Goal: Information Seeking & Learning: Learn about a topic

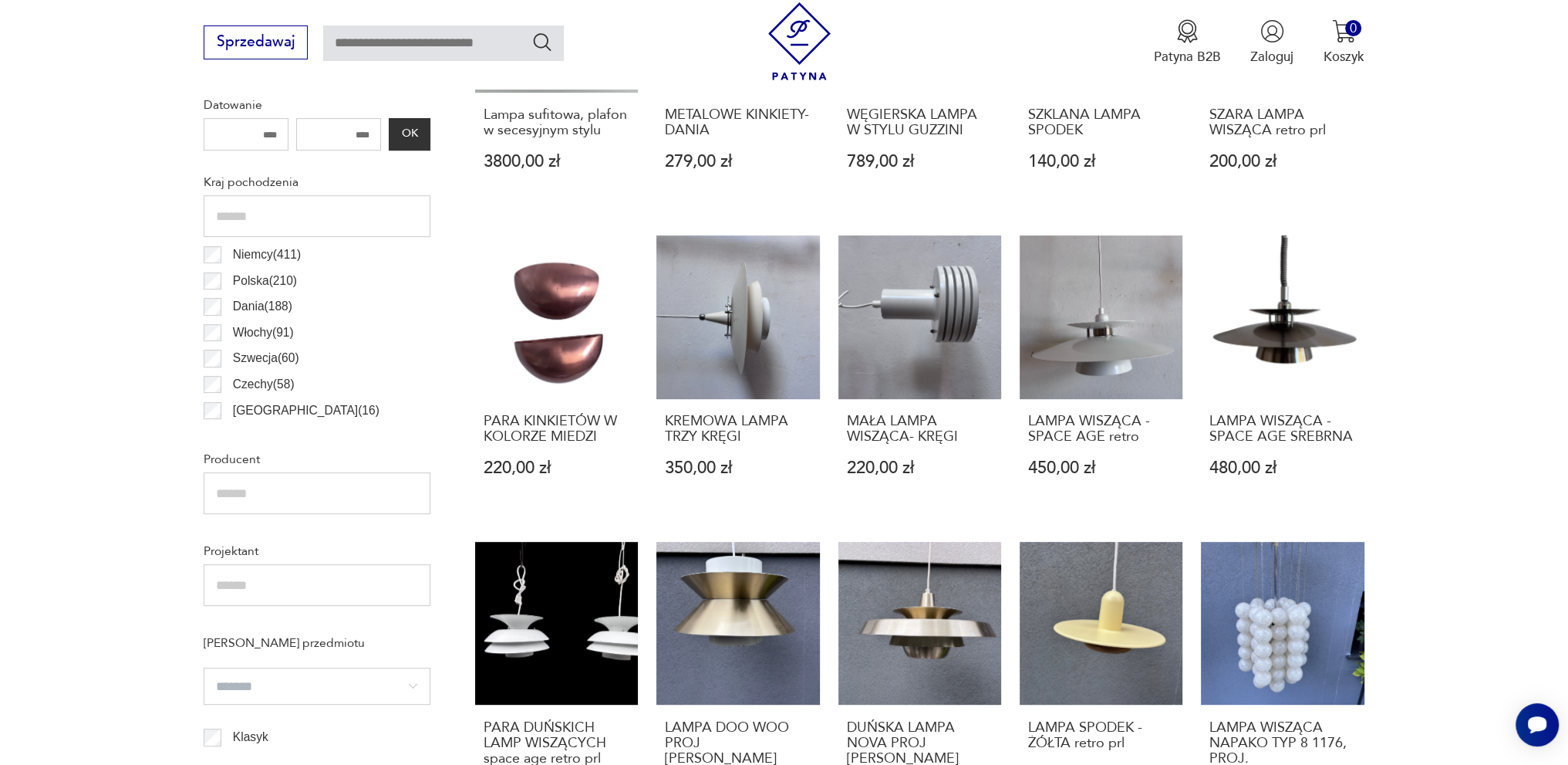
scroll to position [437, 0]
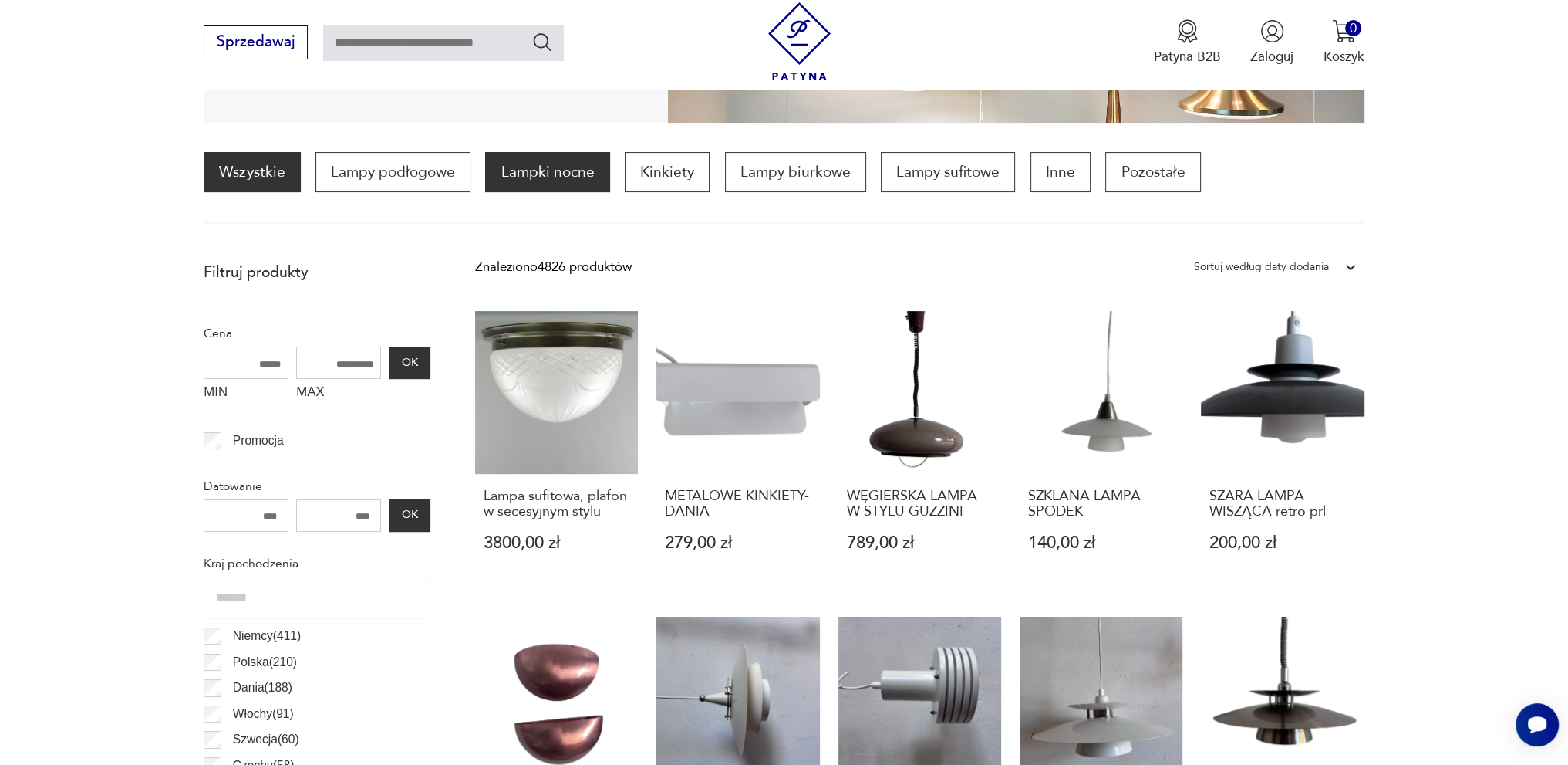
click at [581, 172] on p "Lampki nocne" at bounding box center [547, 172] width 125 height 40
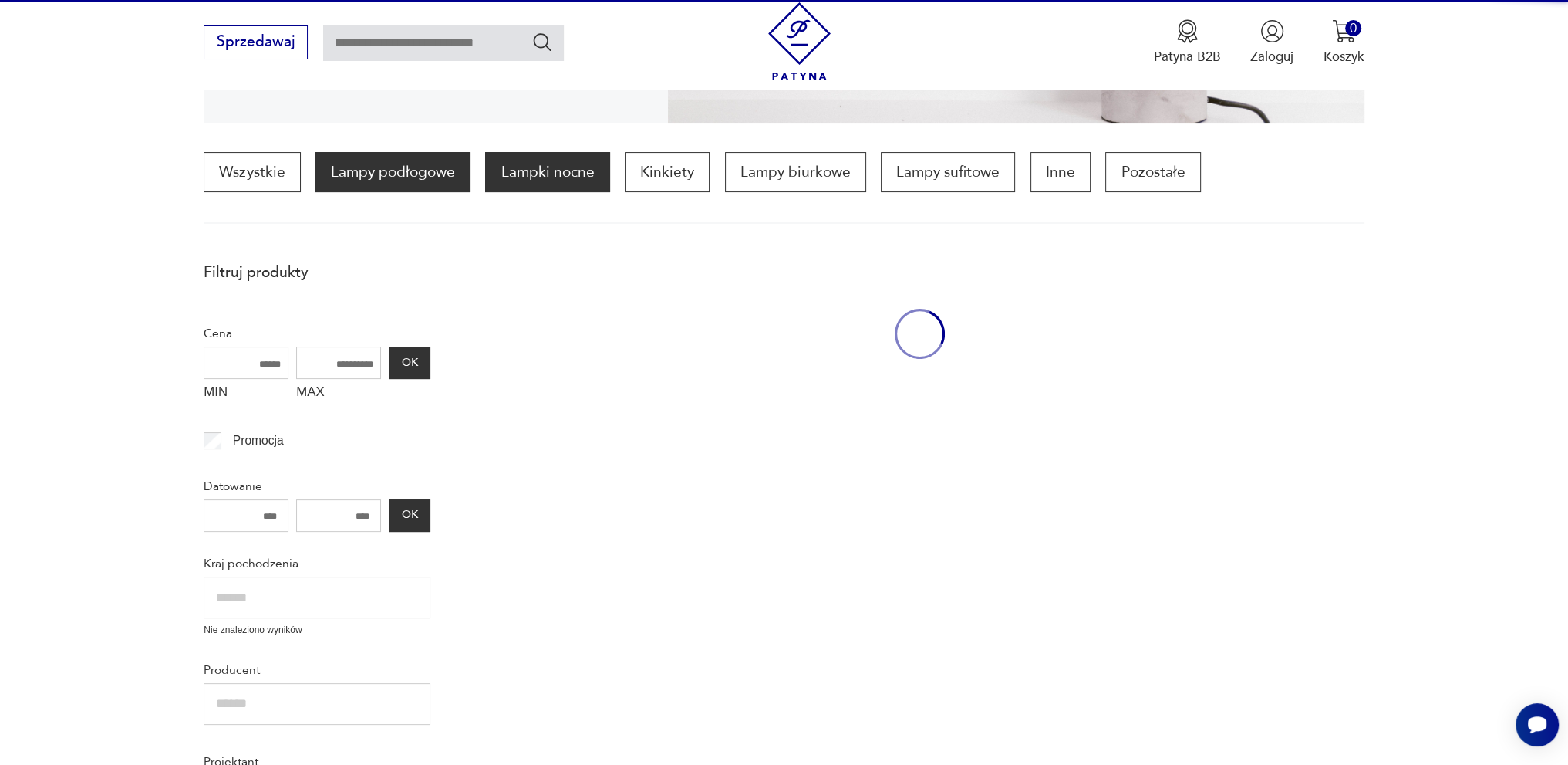
scroll to position [458, 0]
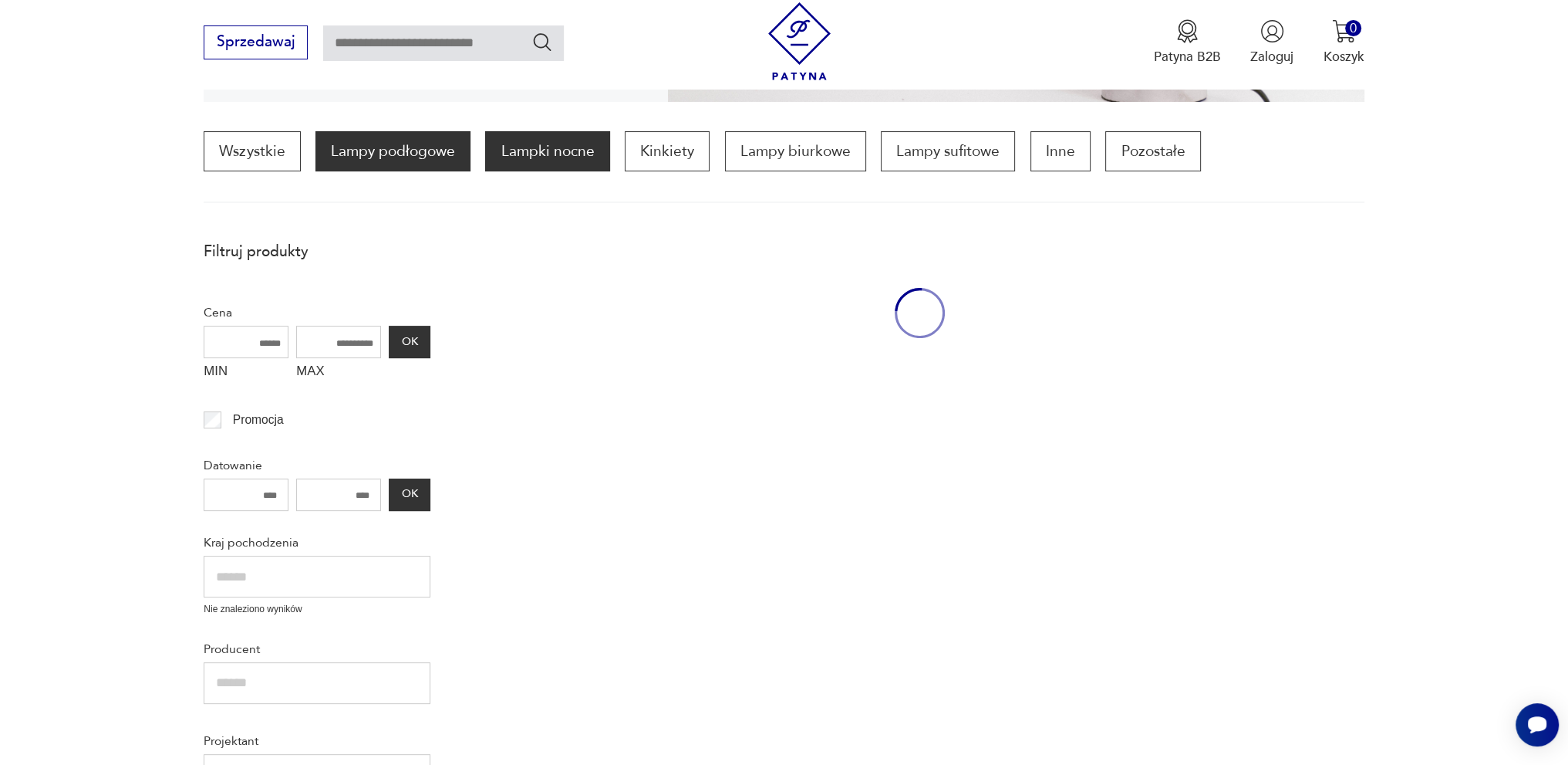
click at [406, 147] on p "Lampy podłogowe" at bounding box center [393, 151] width 155 height 40
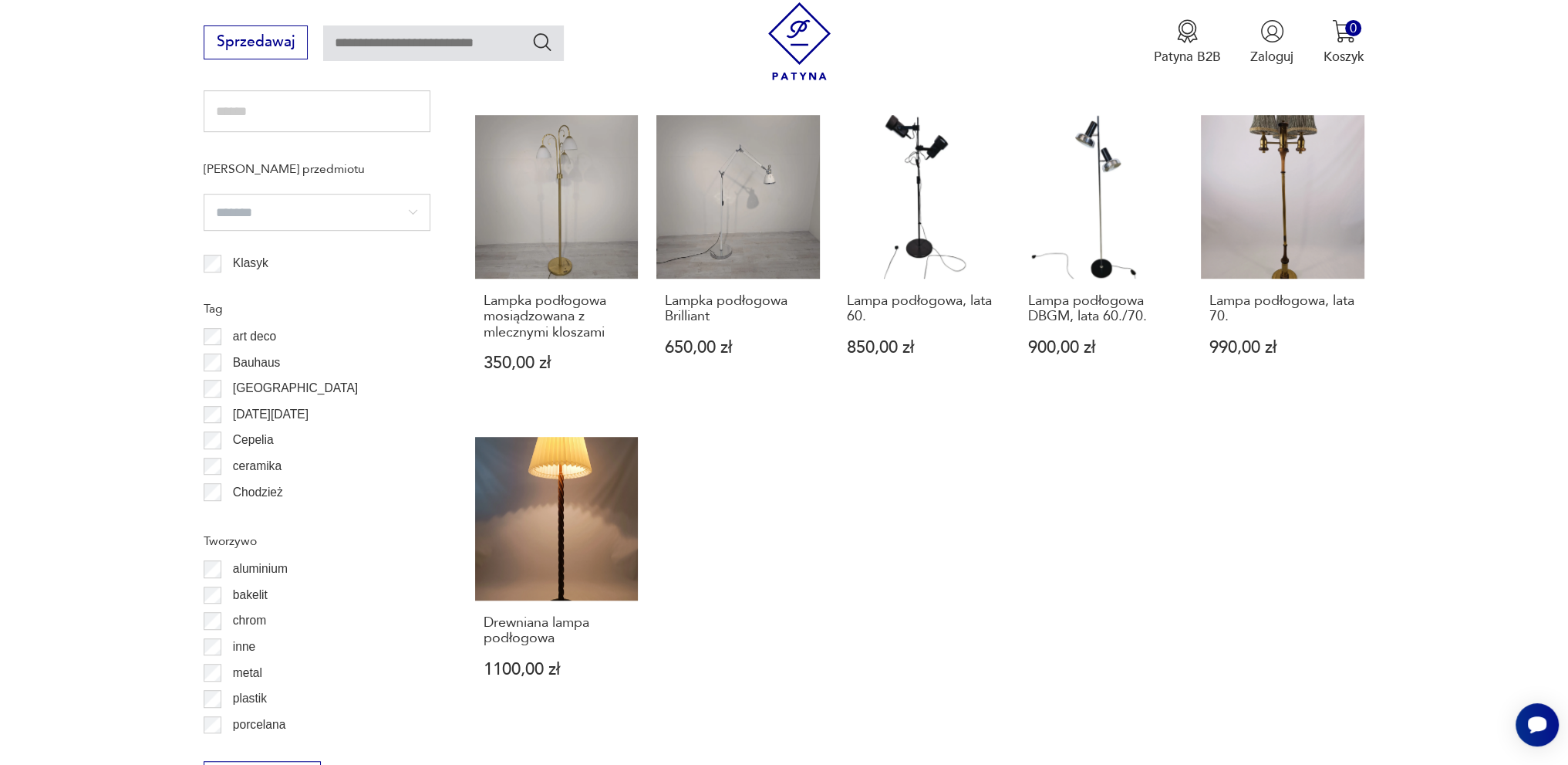
scroll to position [1461, 0]
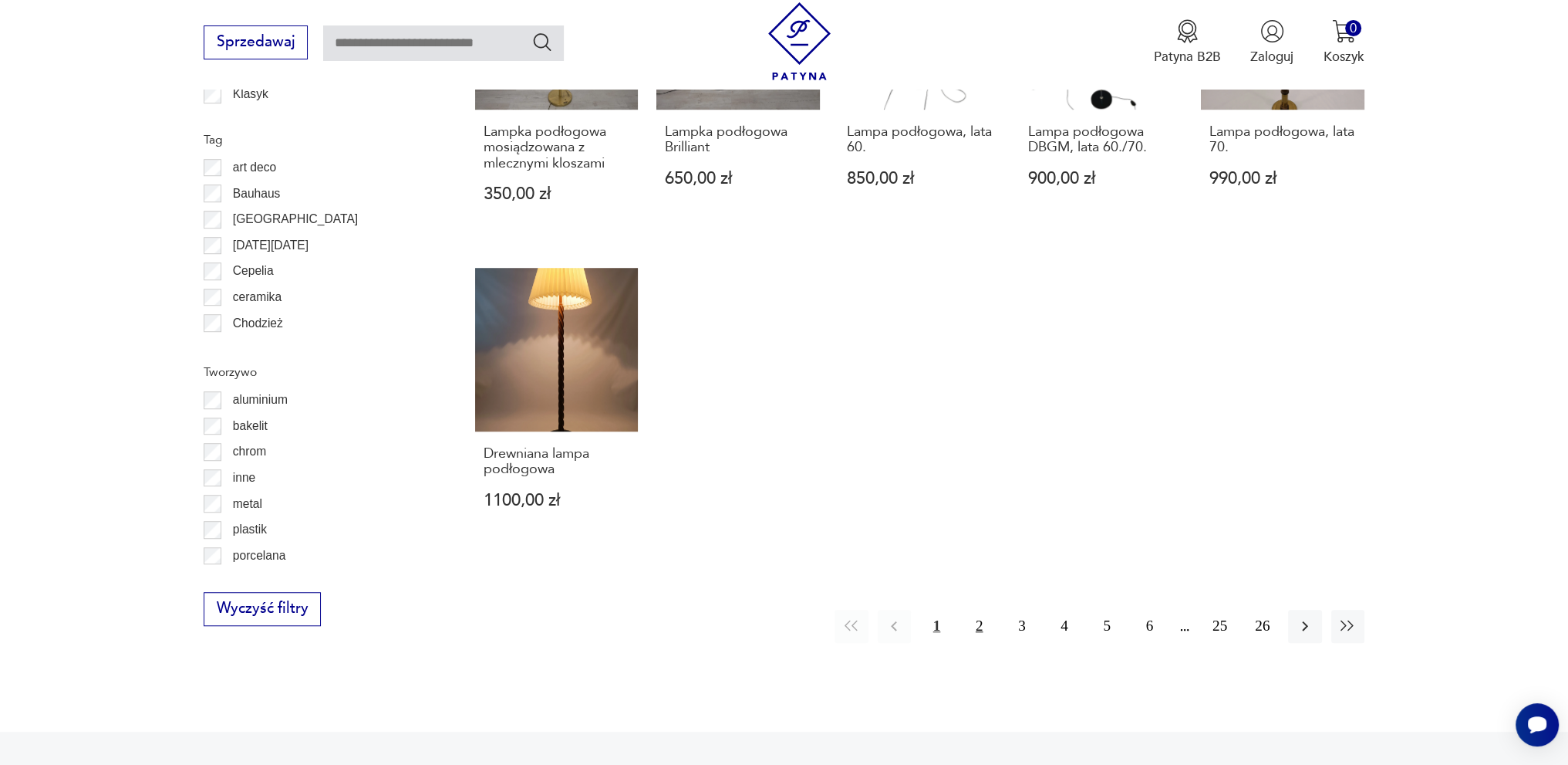
click at [973, 631] on button "2" at bounding box center [979, 626] width 33 height 33
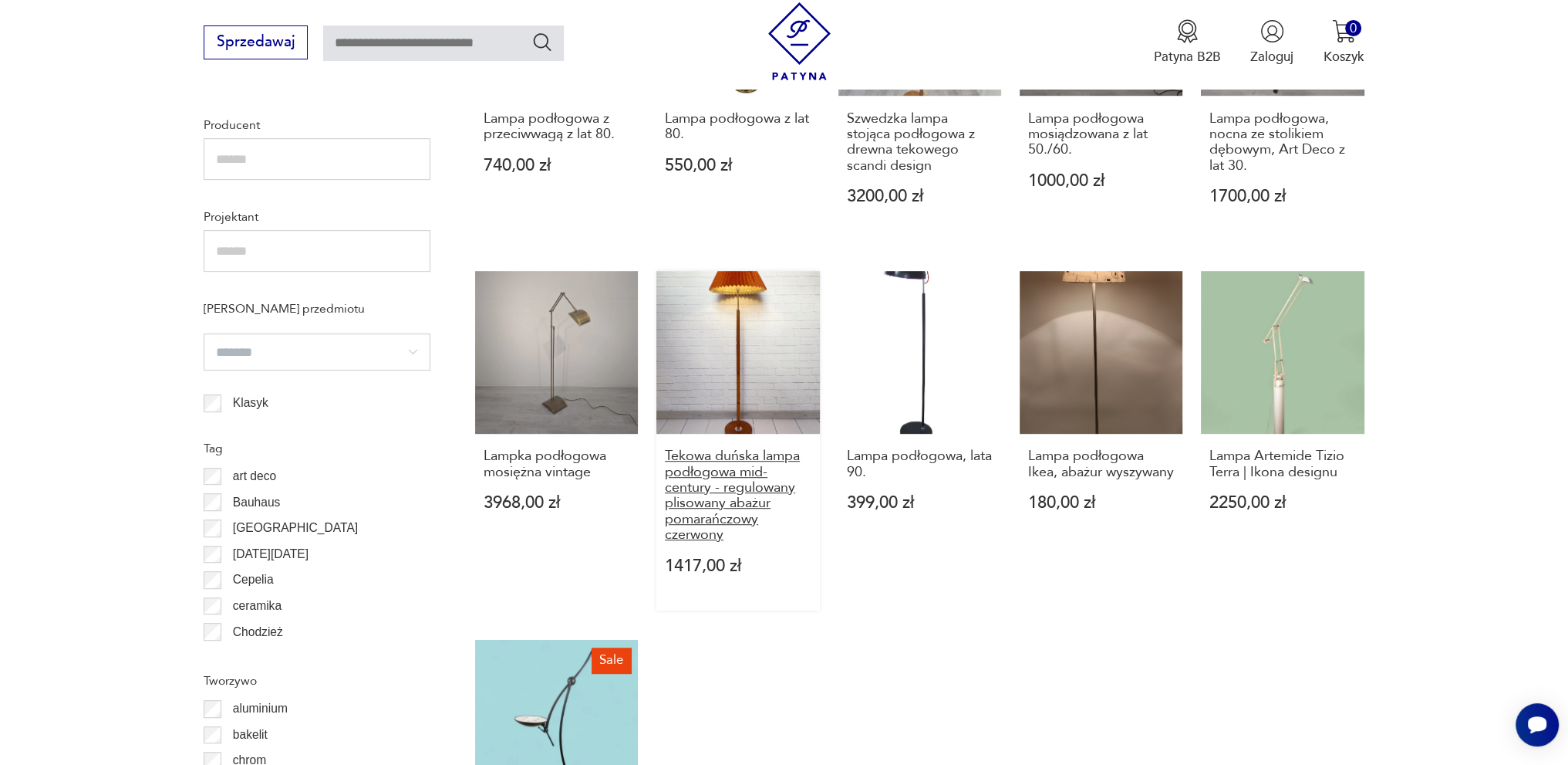
scroll to position [1461, 0]
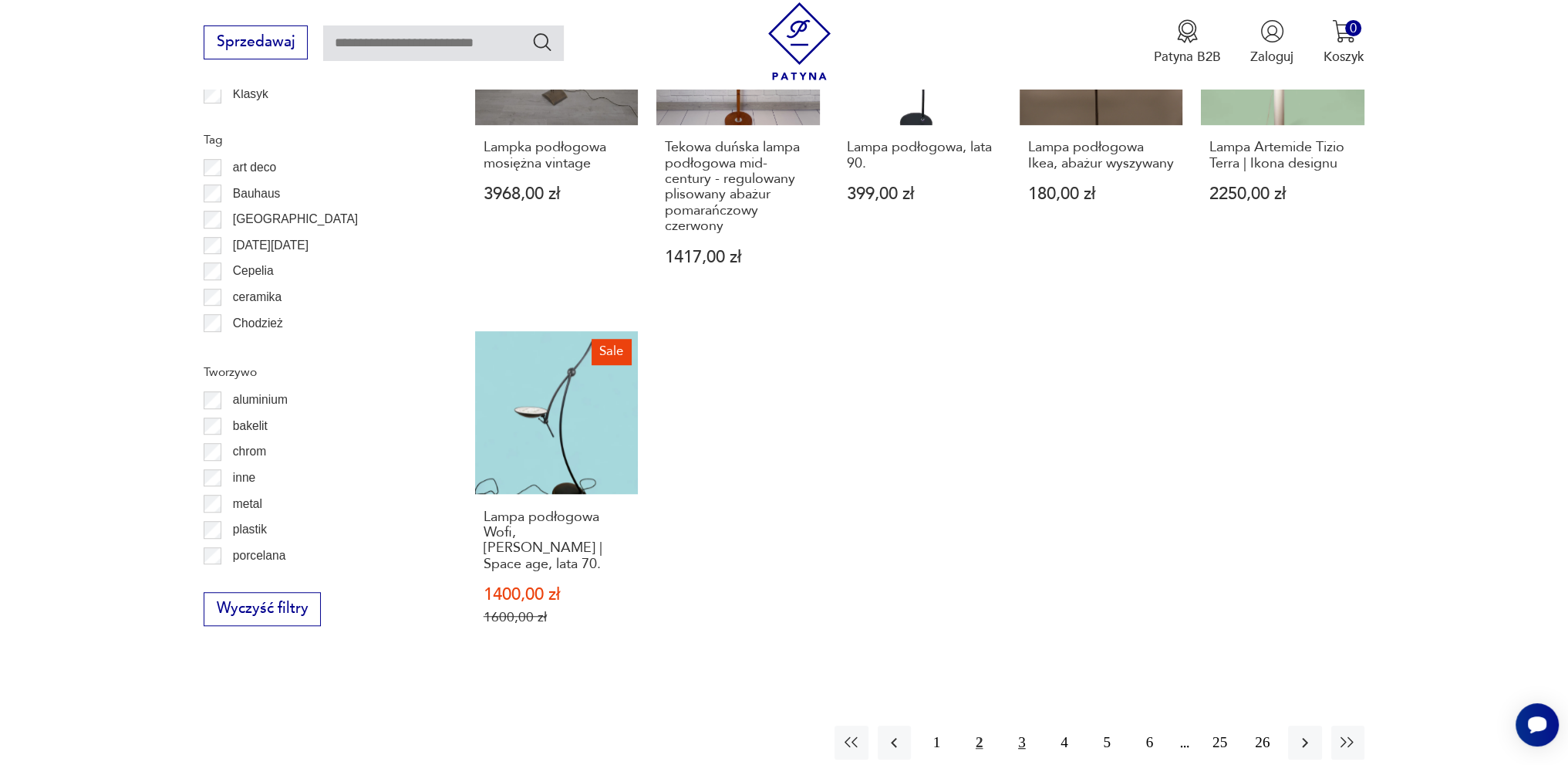
click at [1012, 725] on button "3" at bounding box center [1022, 741] width 33 height 33
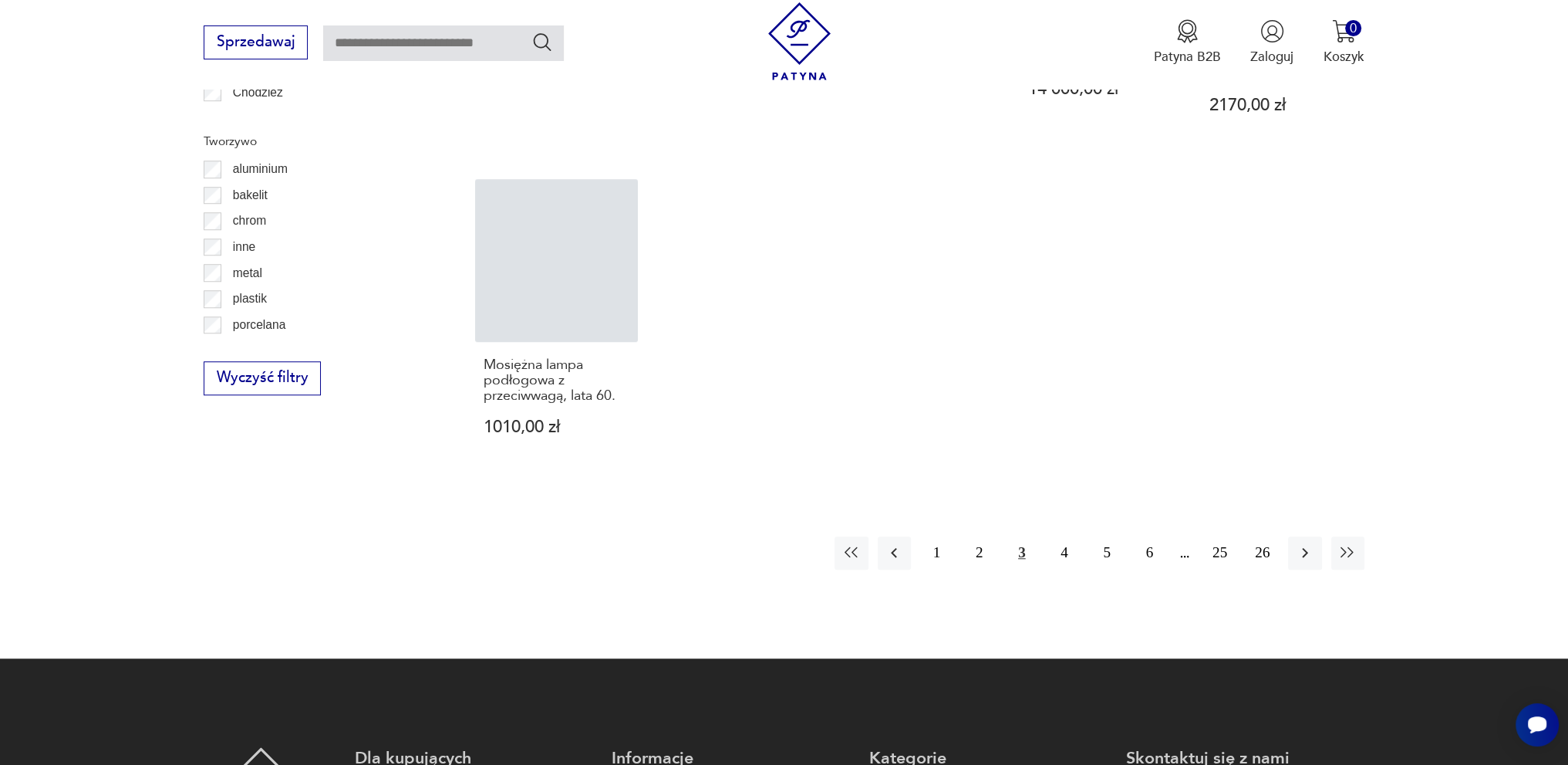
scroll to position [1692, 0]
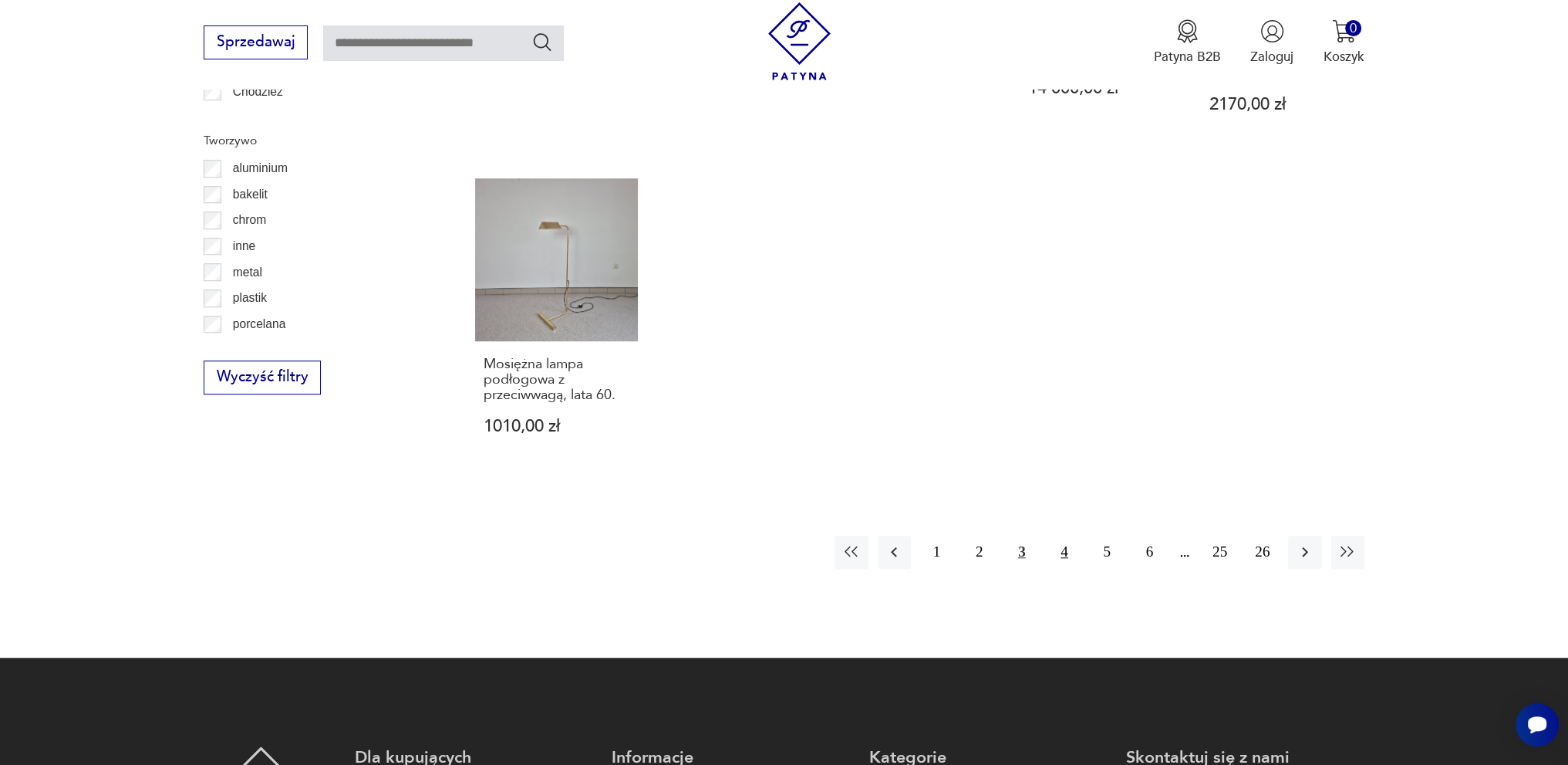
click at [1067, 536] on button "4" at bounding box center [1064, 552] width 33 height 33
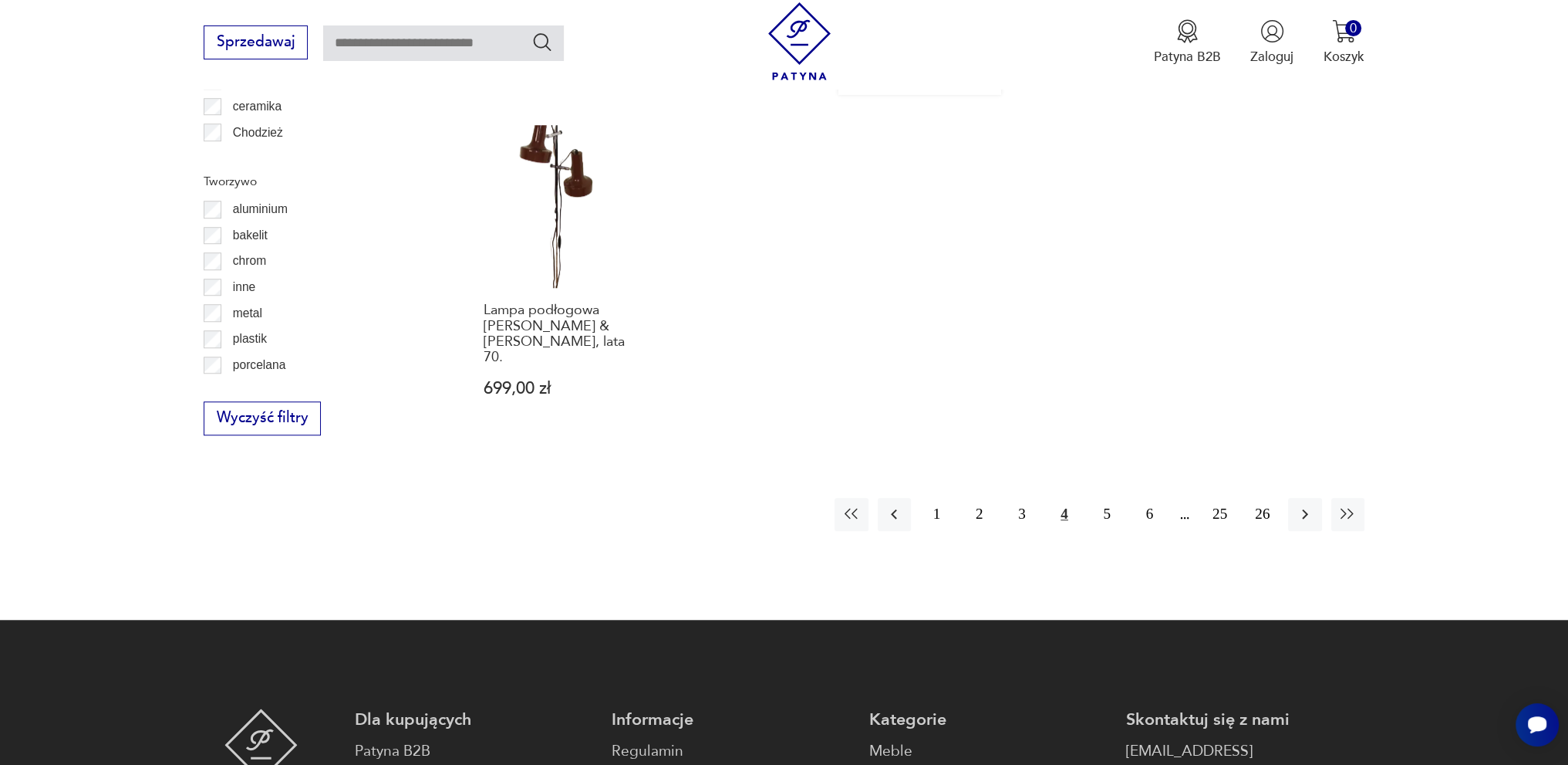
scroll to position [1692, 0]
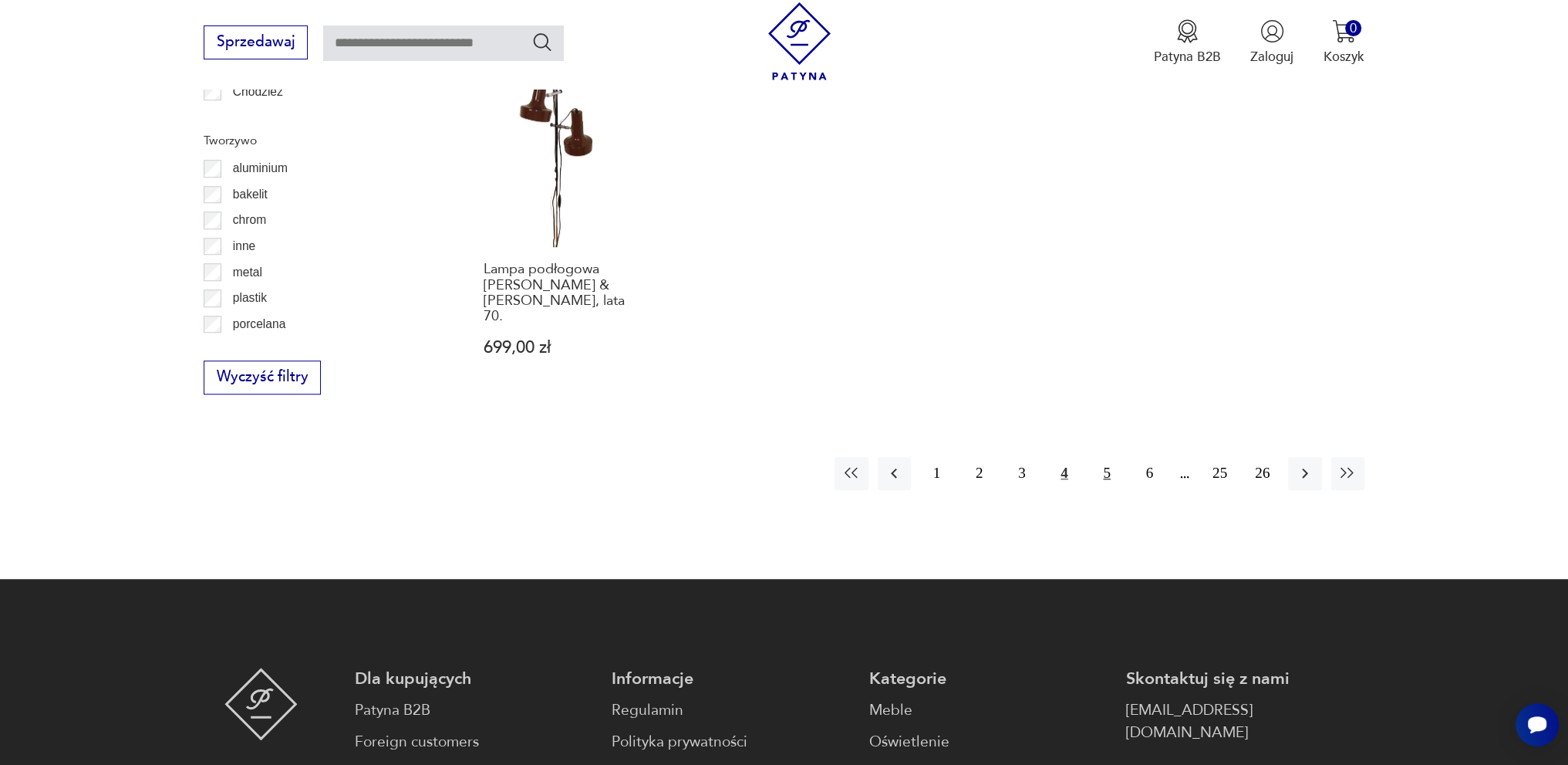
click at [1102, 457] on button "5" at bounding box center [1107, 473] width 33 height 33
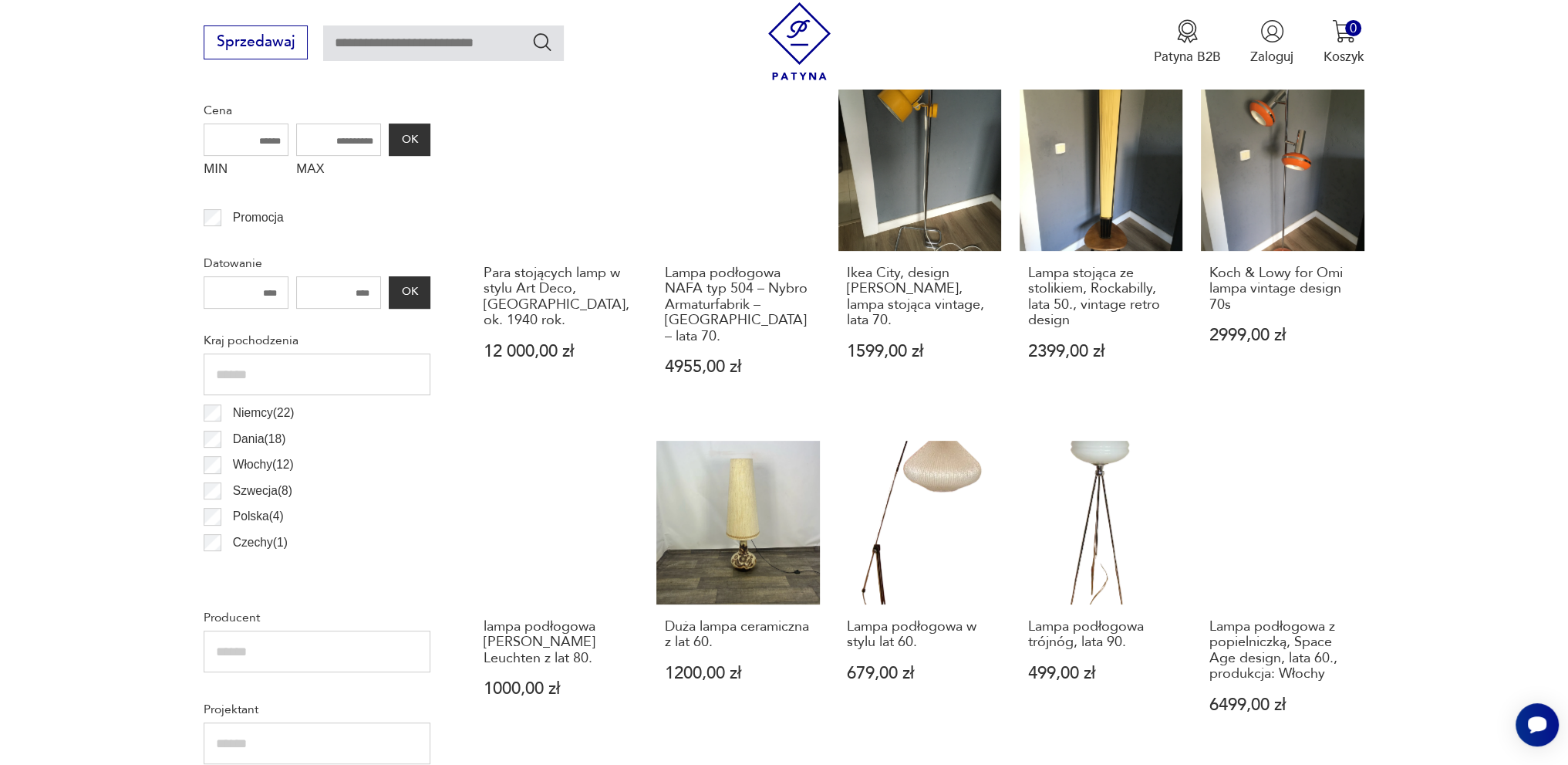
scroll to position [538, 0]
